Goal: Transaction & Acquisition: Subscribe to service/newsletter

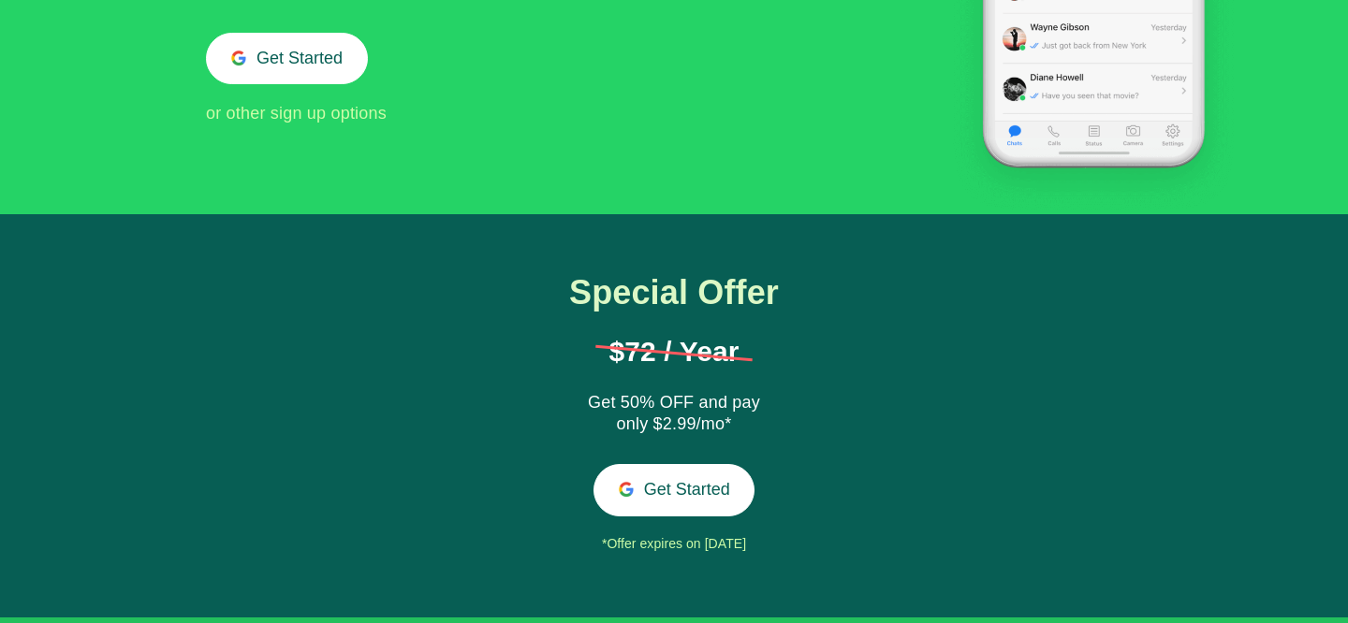
scroll to position [384, 0]
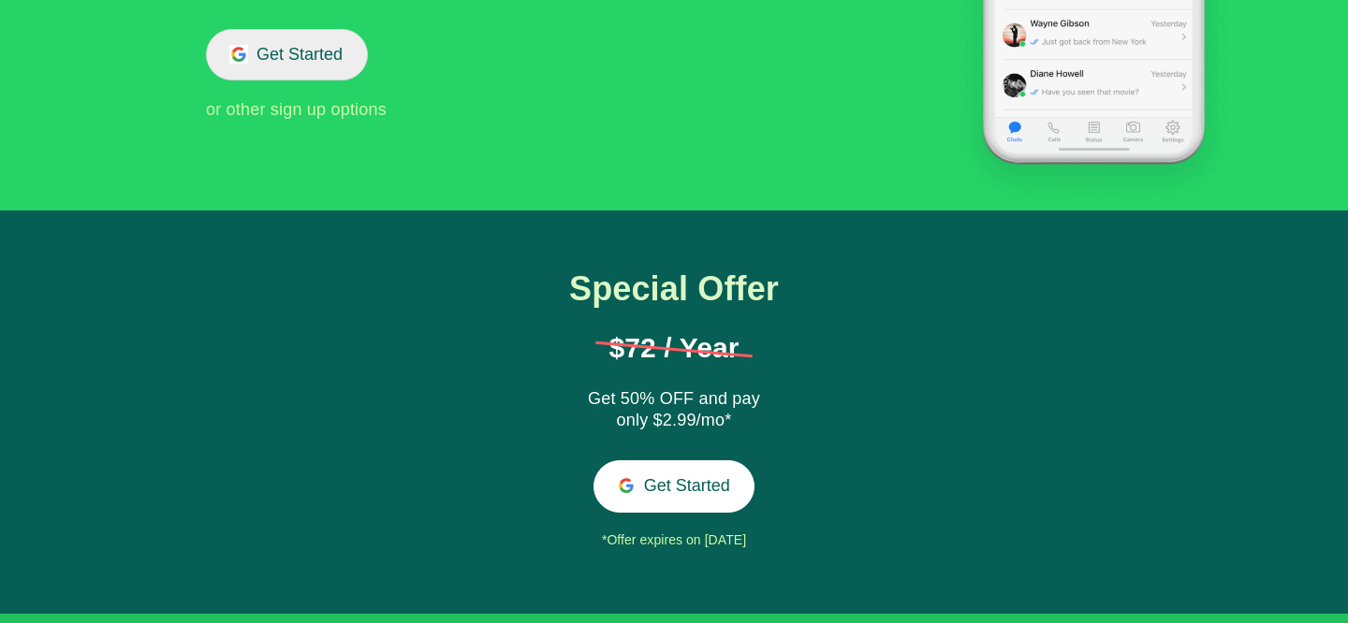
click at [271, 62] on button "Get Started" at bounding box center [287, 54] width 162 height 51
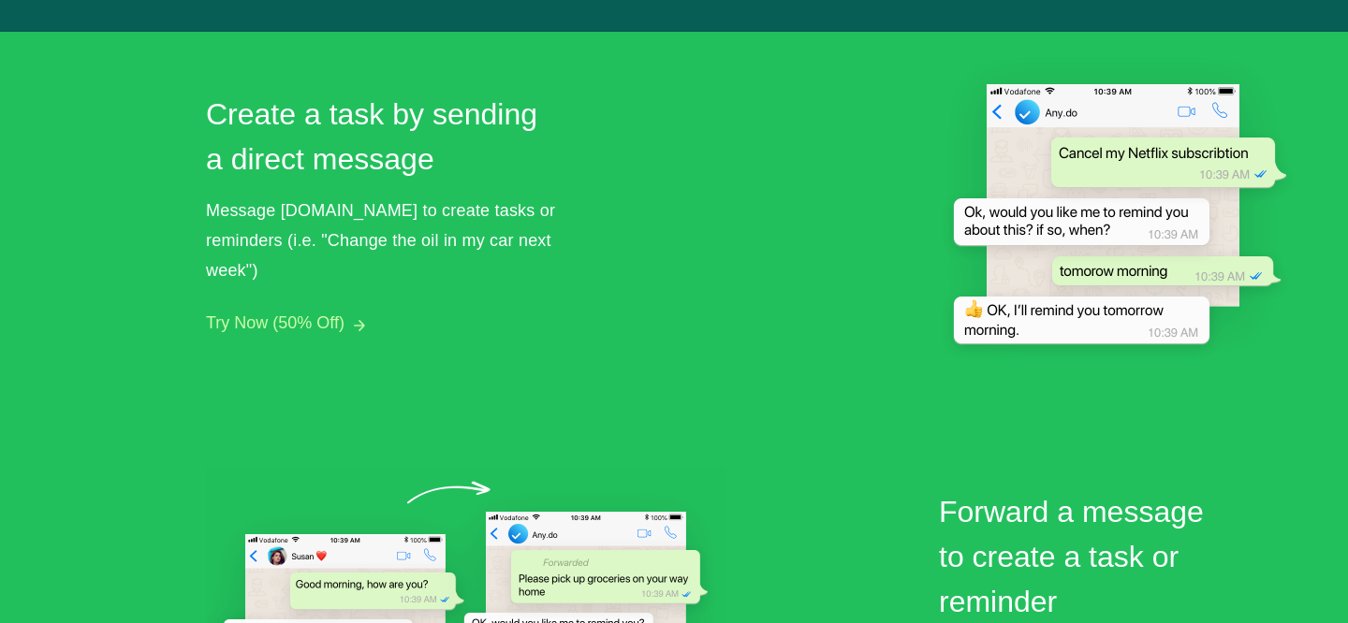
scroll to position [0, 0]
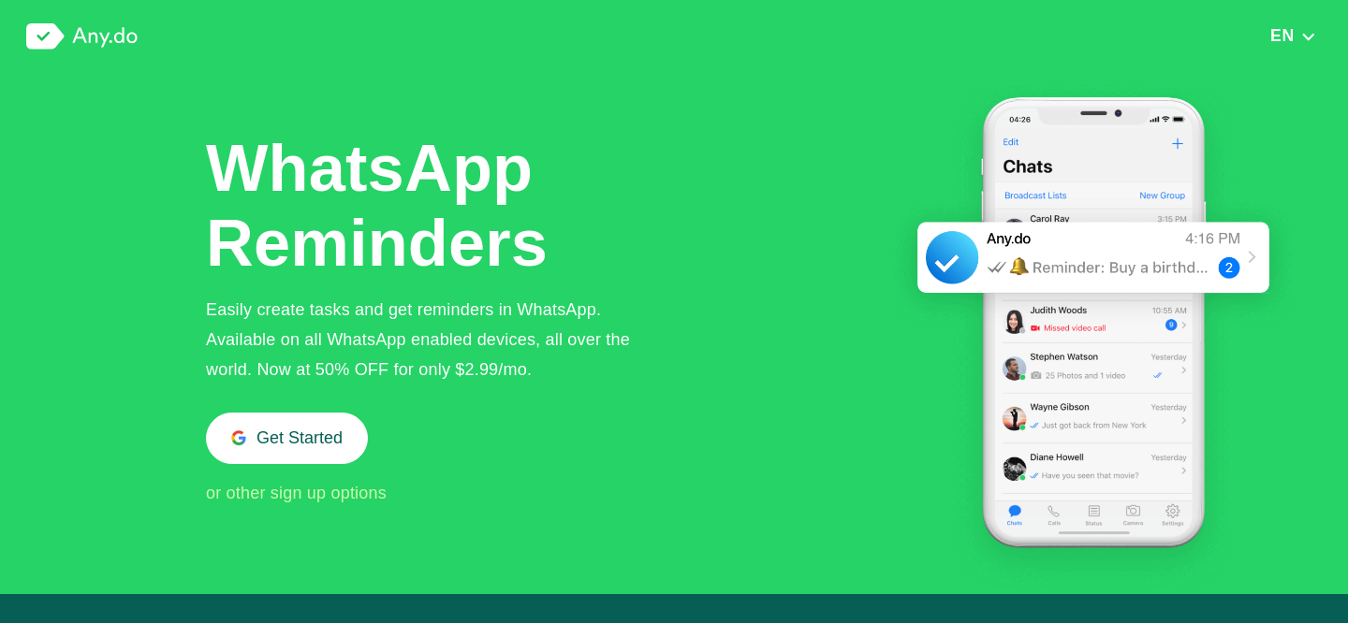
click at [83, 31] on img at bounding box center [81, 36] width 111 height 26
click at [41, 37] on img at bounding box center [81, 36] width 111 height 26
click at [1250, 256] on img at bounding box center [1093, 333] width 403 height 521
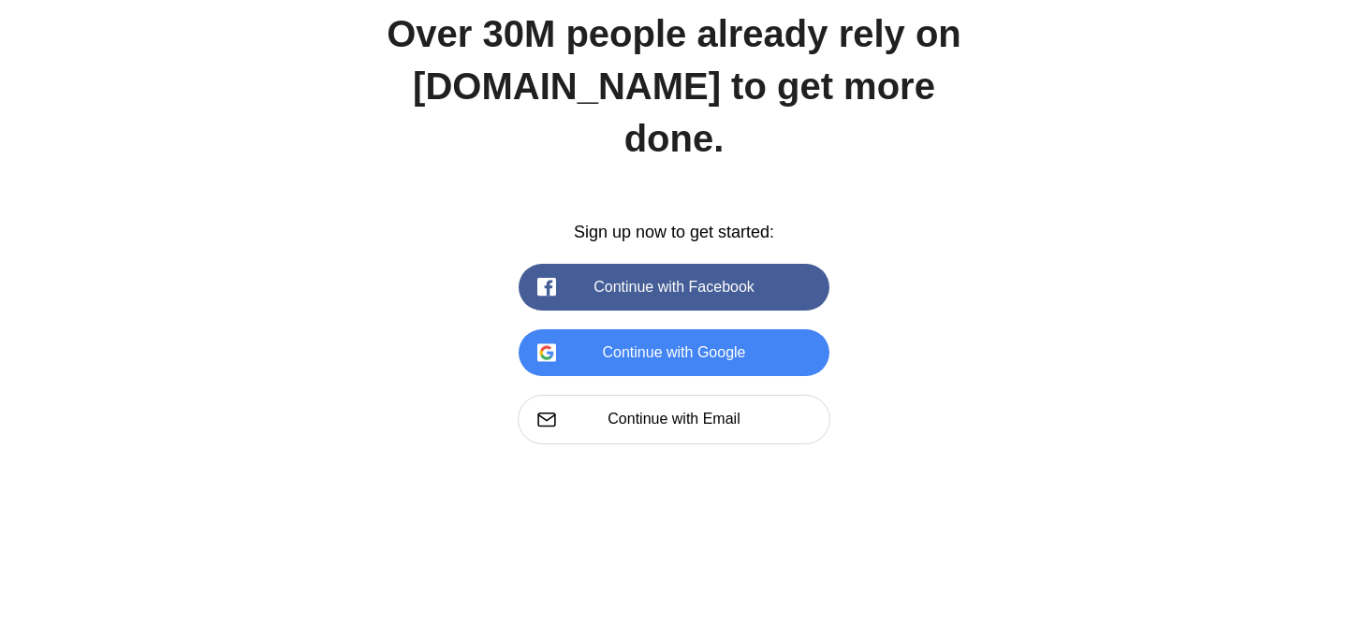
scroll to position [2629, 0]
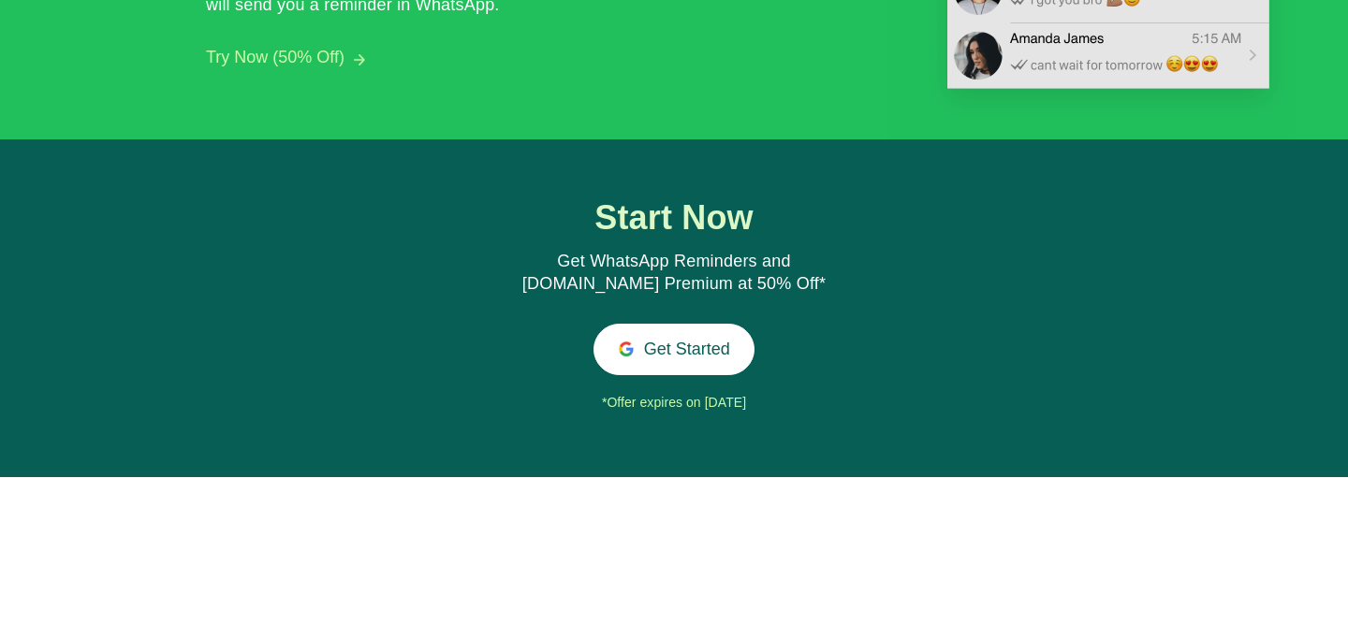
scroll to position [1984, 0]
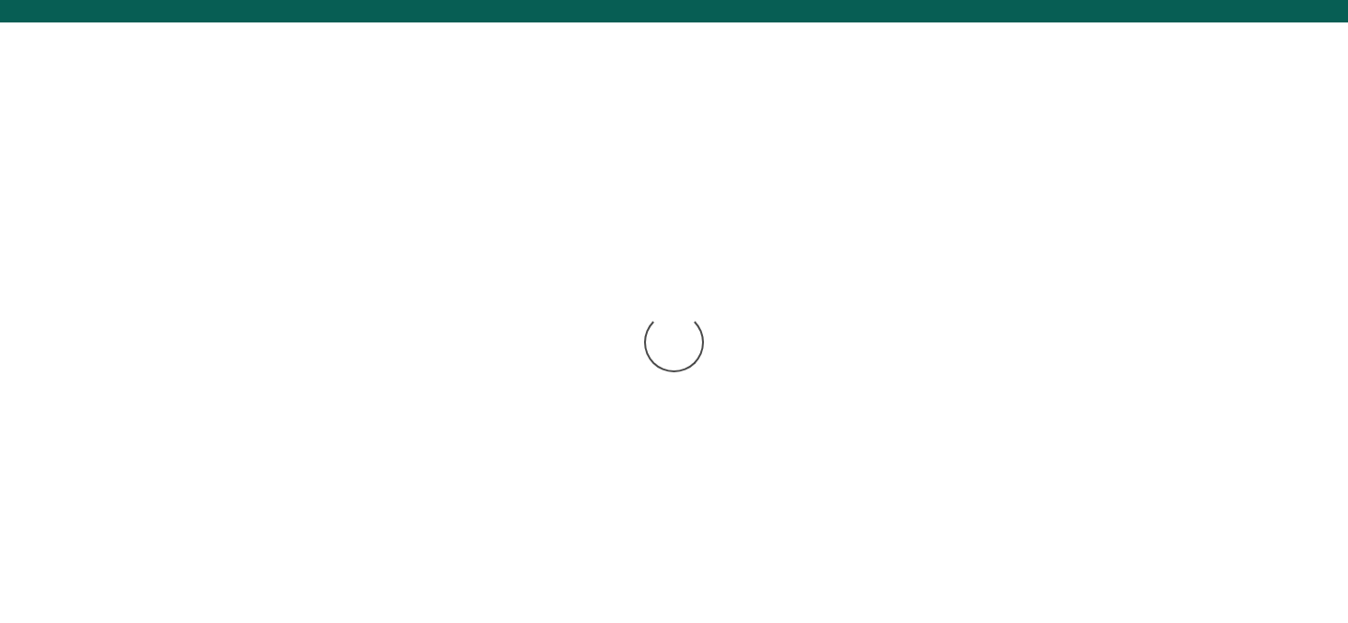
scroll to position [2322, 0]
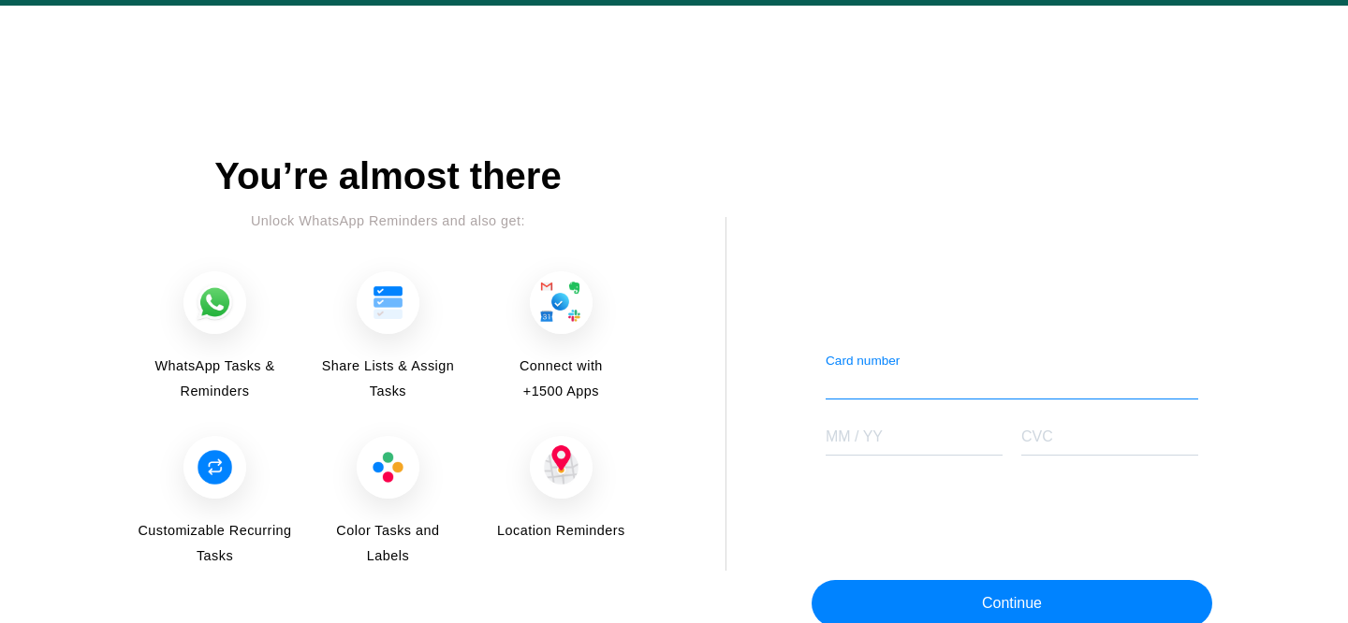
click at [395, 318] on img at bounding box center [388, 302] width 63 height 63
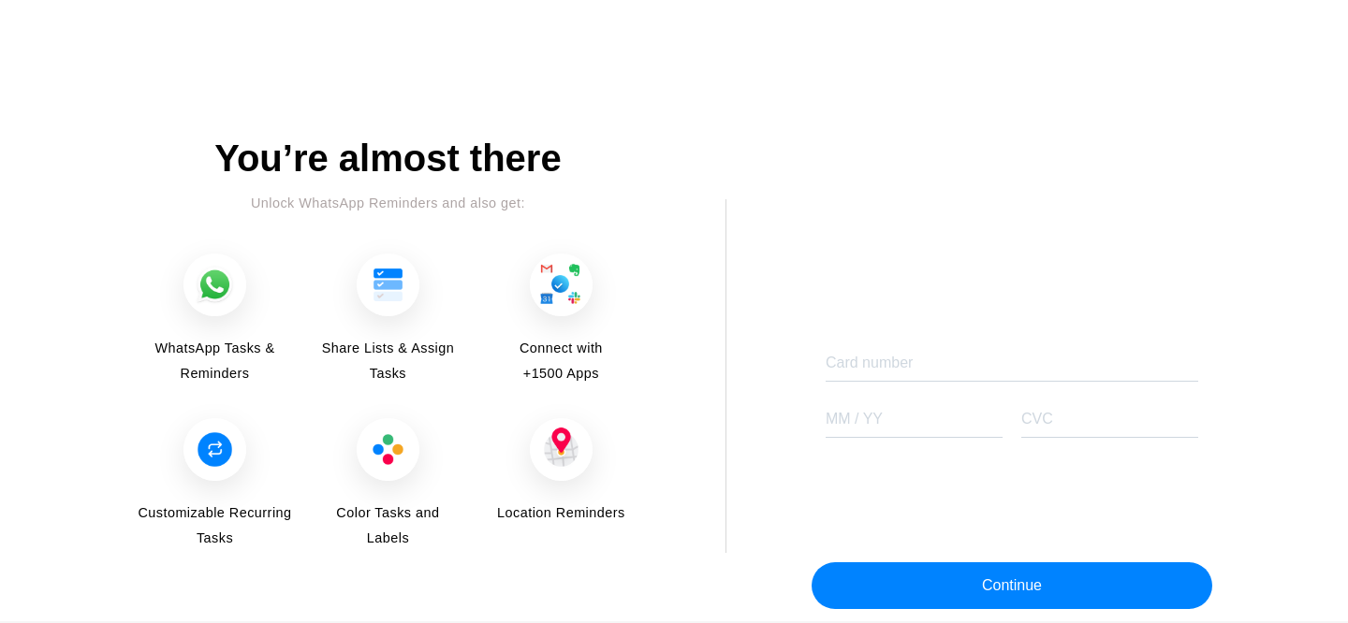
scroll to position [2363, 0]
